Goal: Obtain resource: Obtain resource

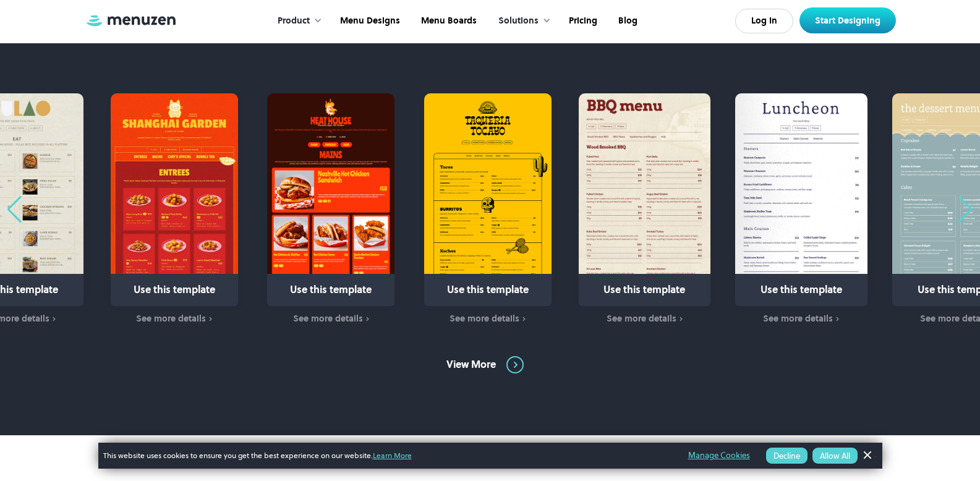
scroll to position [786, 0]
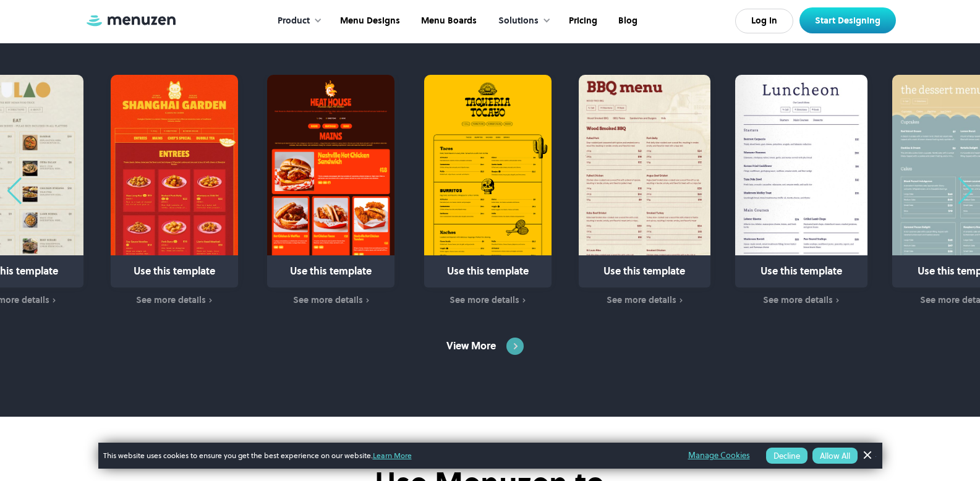
click at [512, 349] on img at bounding box center [515, 346] width 17 height 17
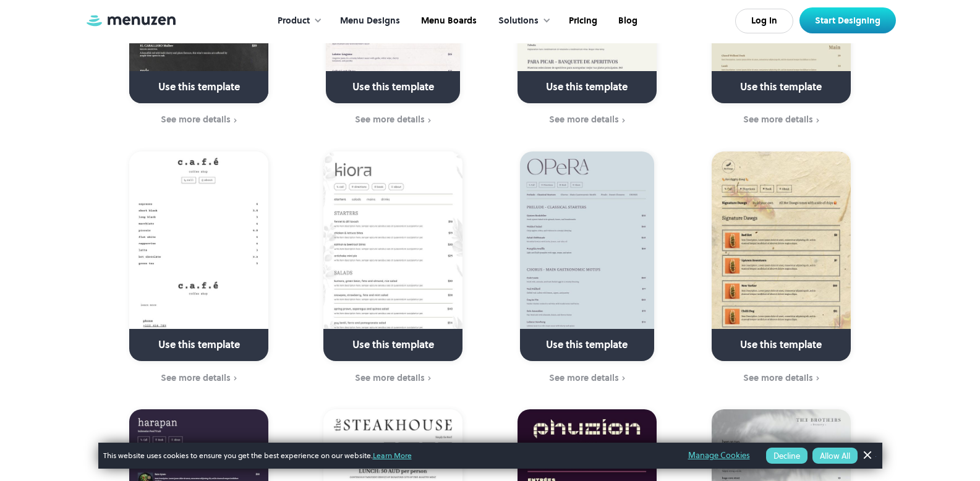
scroll to position [1539, 0]
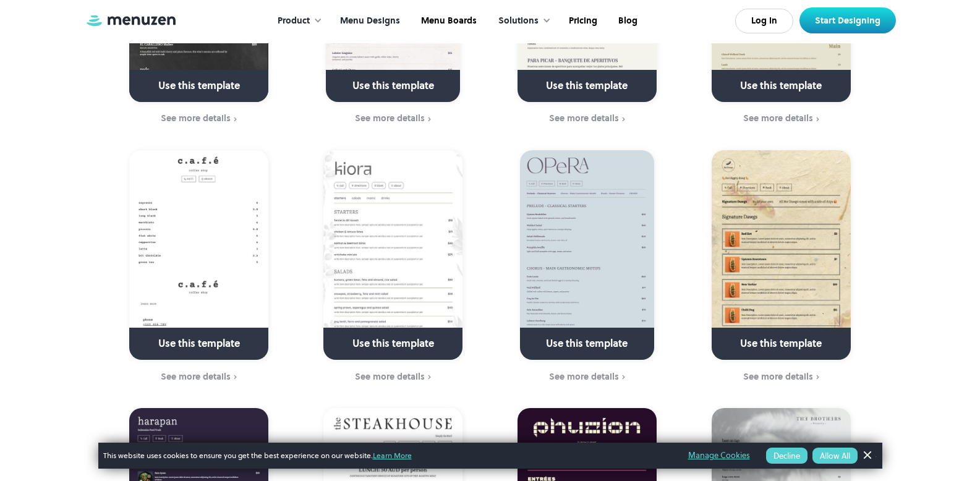
click at [788, 215] on img at bounding box center [781, 255] width 139 height 210
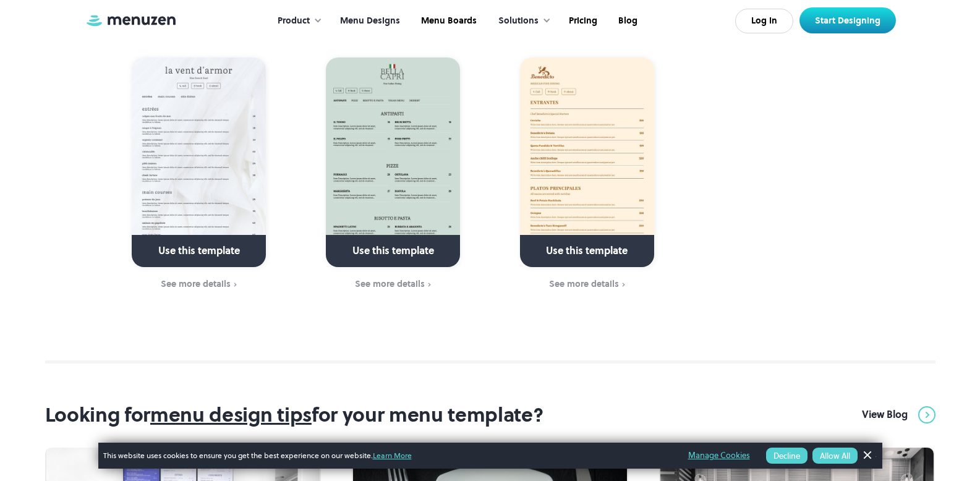
scroll to position [4226, 0]
